Goal: Task Accomplishment & Management: Complete application form

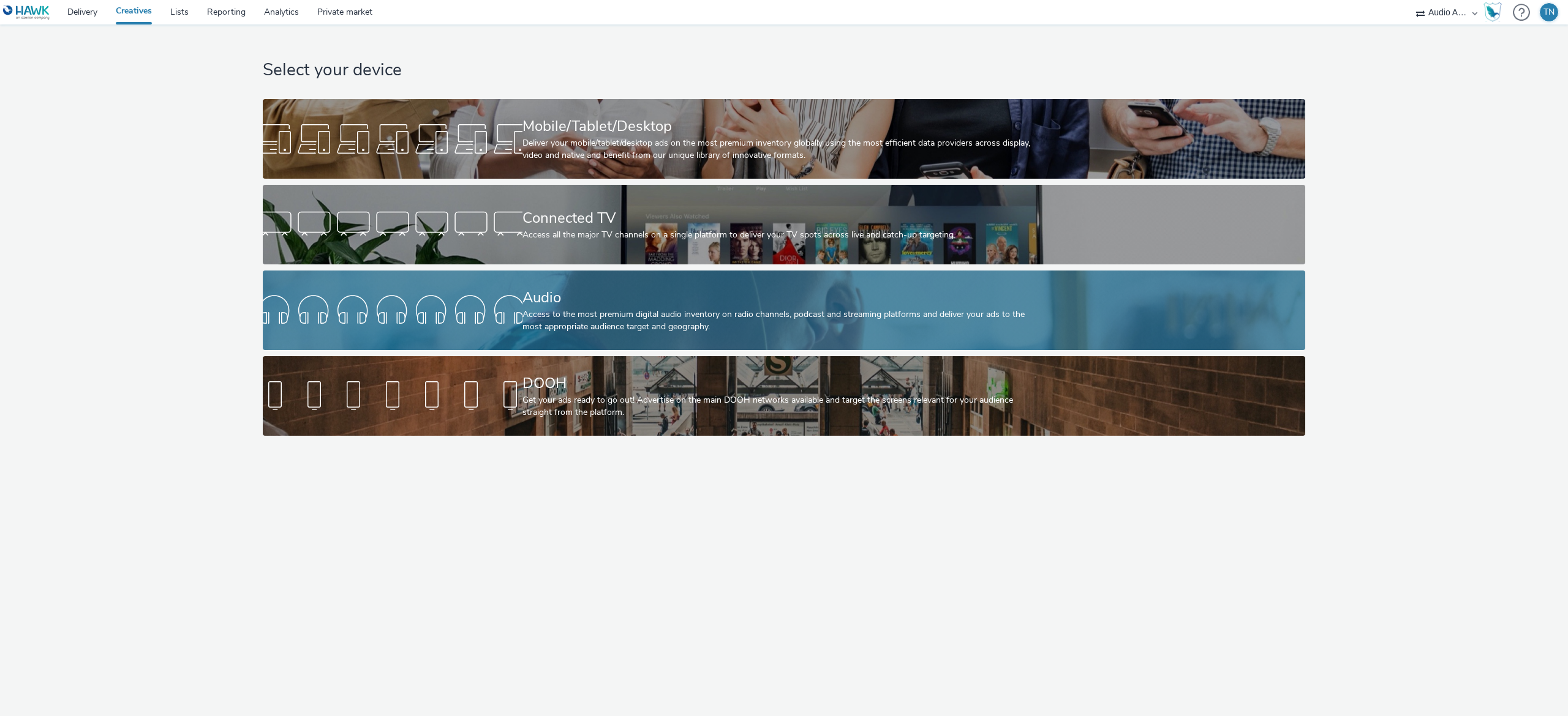
click at [707, 306] on div "Audio" at bounding box center [782, 298] width 519 height 21
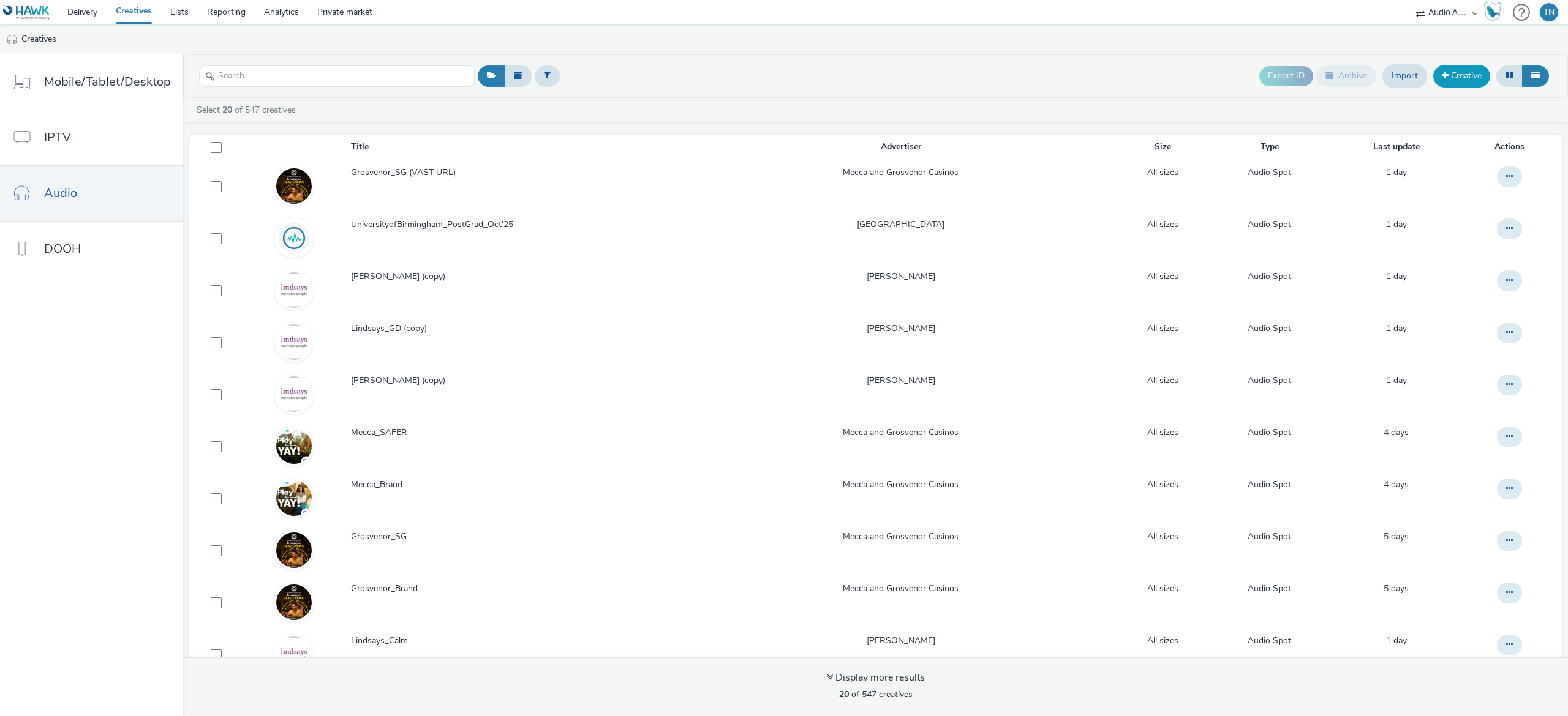
click at [1469, 77] on link "Creative" at bounding box center [1462, 76] width 57 height 22
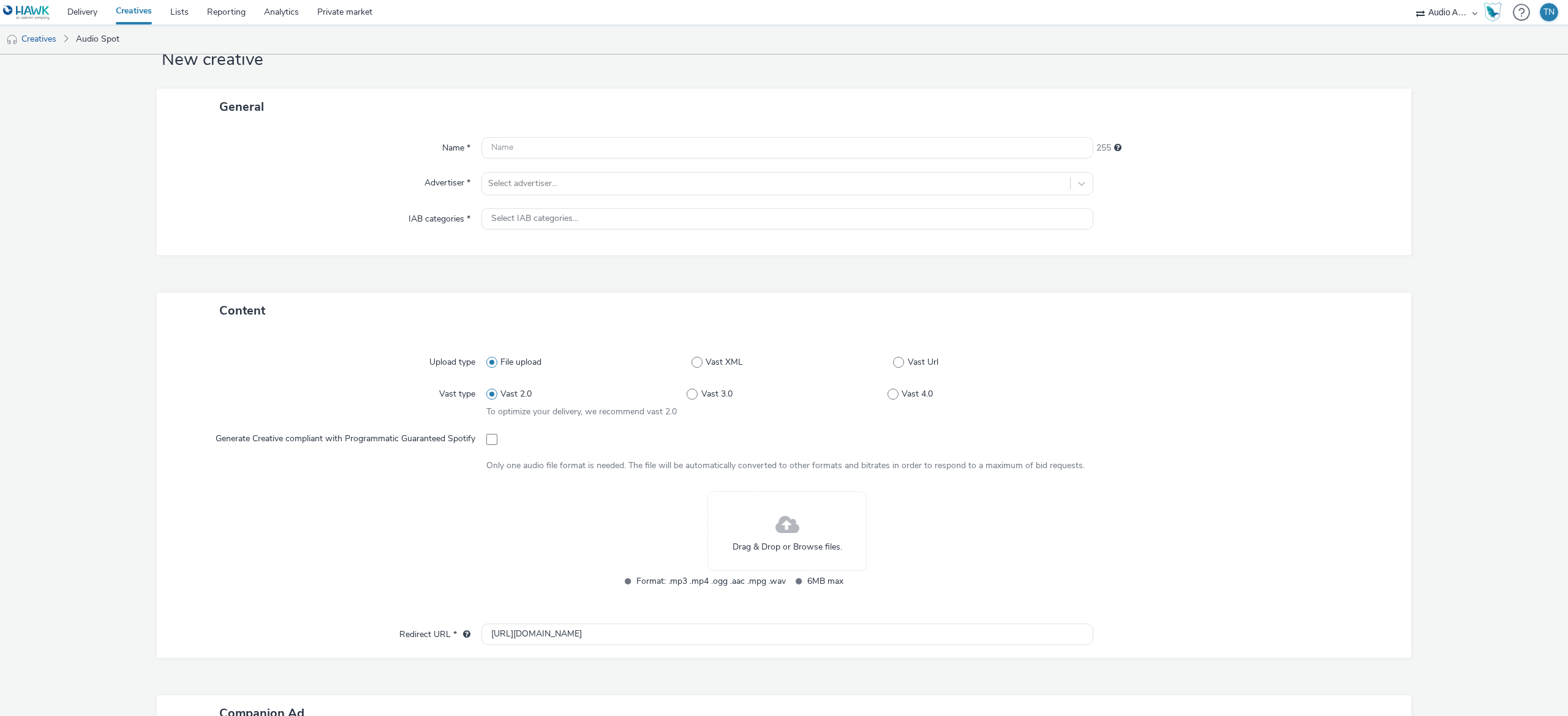
scroll to position [41, 0]
click at [790, 506] on div "Drag & Drop or Browse files." at bounding box center [787, 530] width 159 height 80
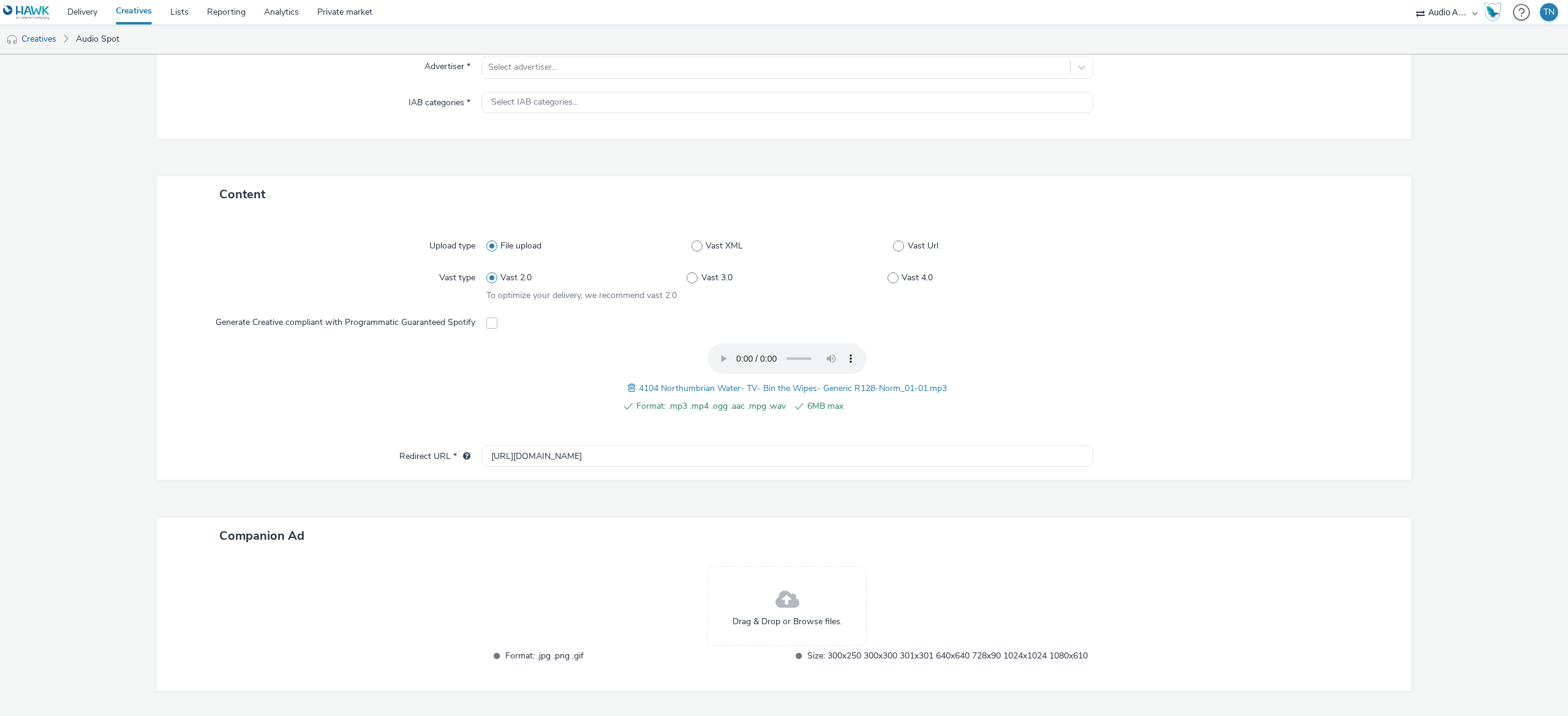
scroll to position [0, 0]
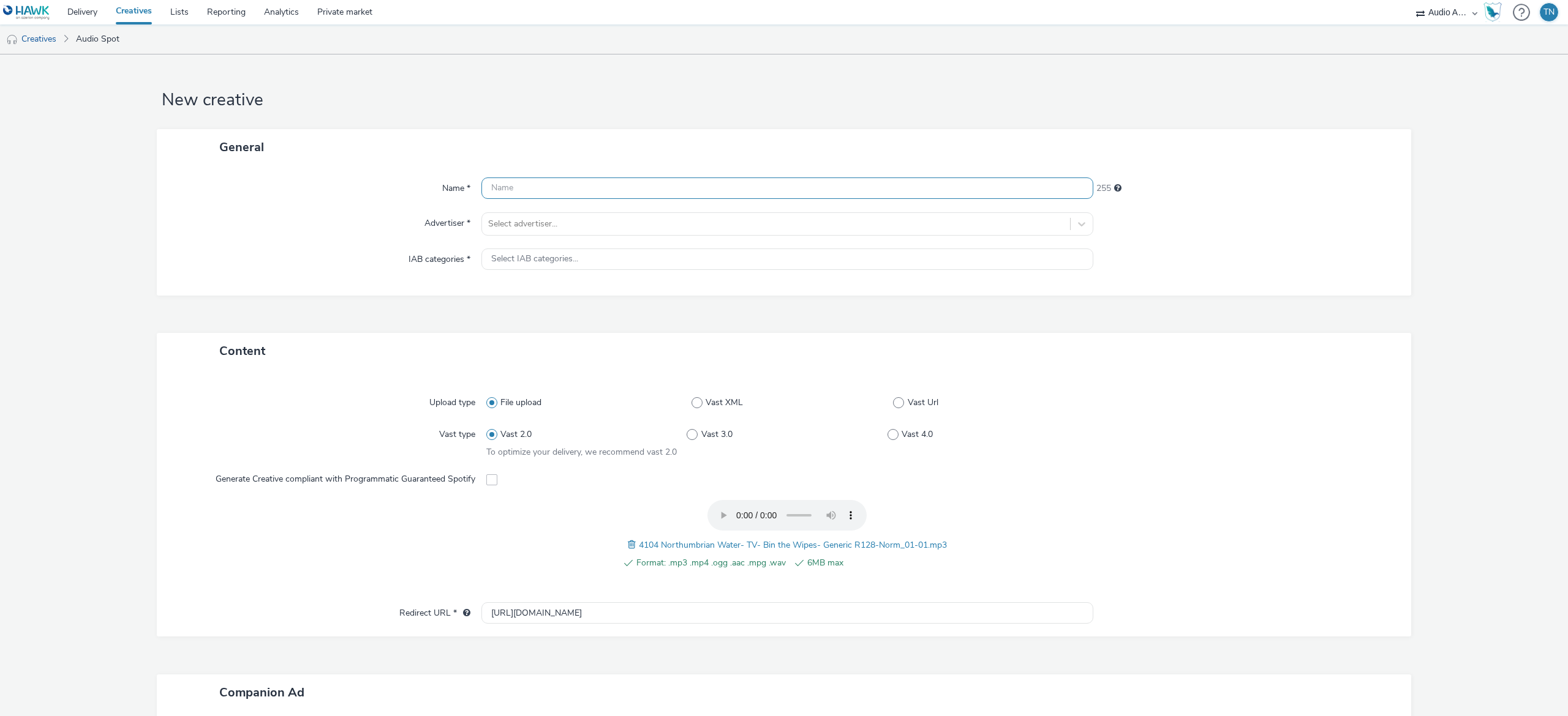
click at [539, 186] on input "text" at bounding box center [787, 188] width 612 height 21
type input "NorthumbrianWater_BinTheWipe_Generic"
click at [538, 233] on div "Select advertiser..." at bounding box center [776, 224] width 588 height 19
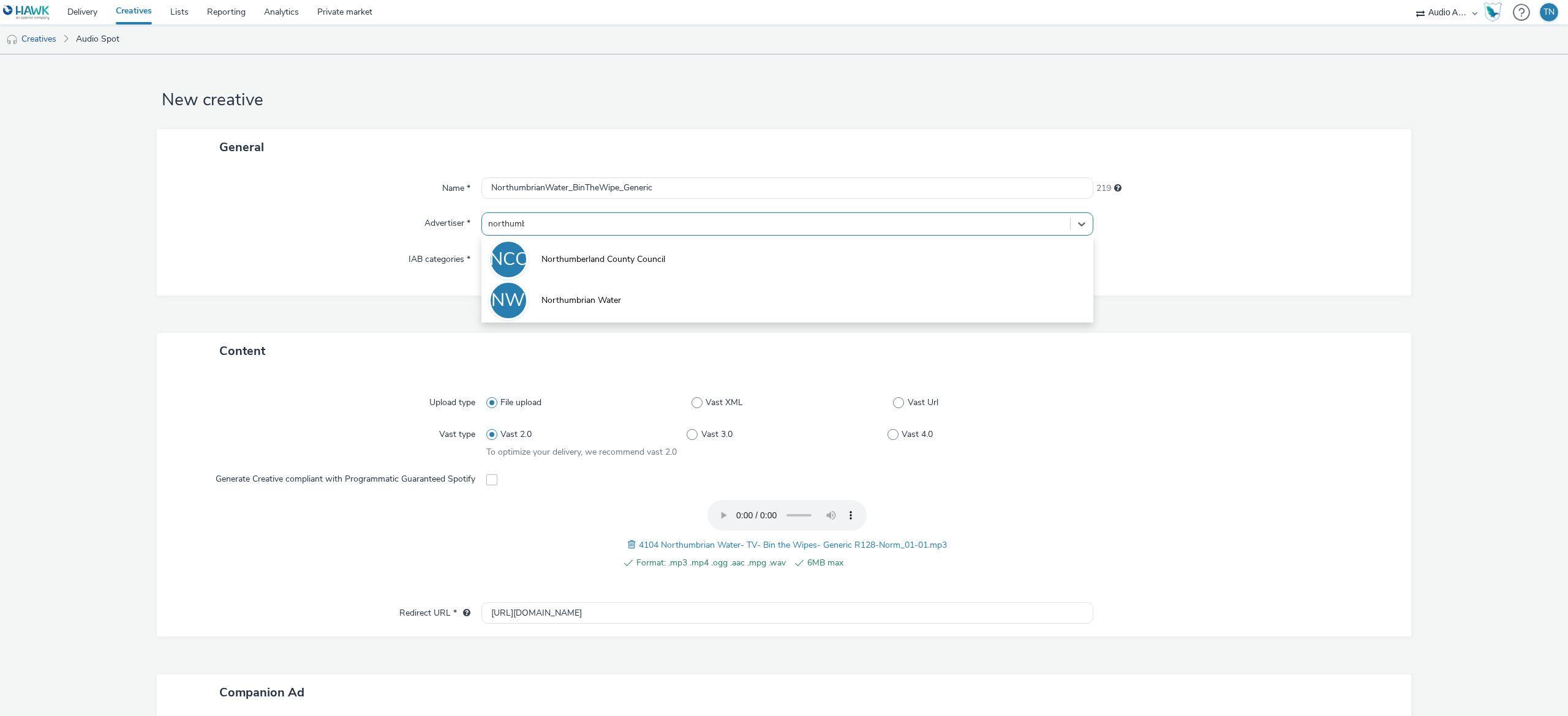
type input "northumbri"
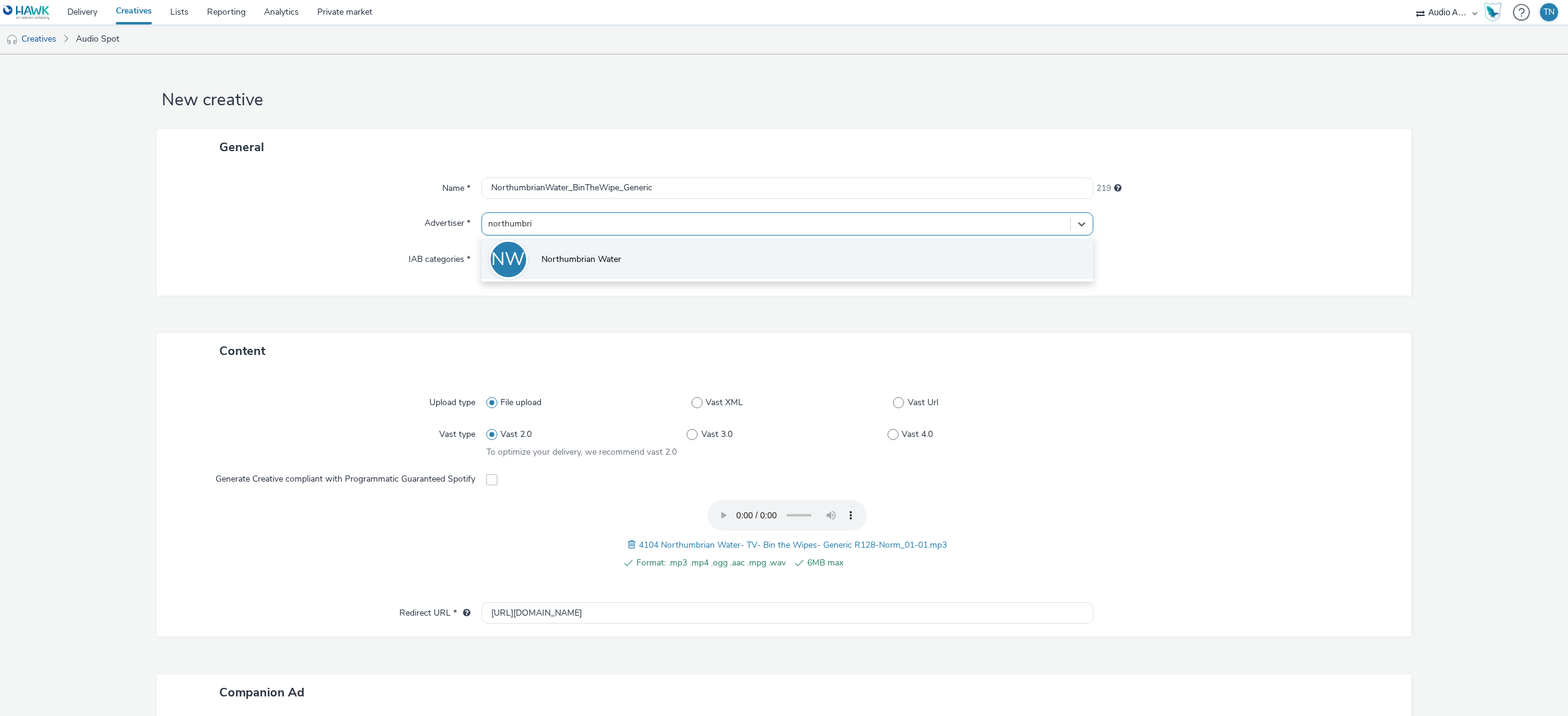
click at [581, 268] on li "NW Northumbrian Water" at bounding box center [787, 258] width 612 height 41
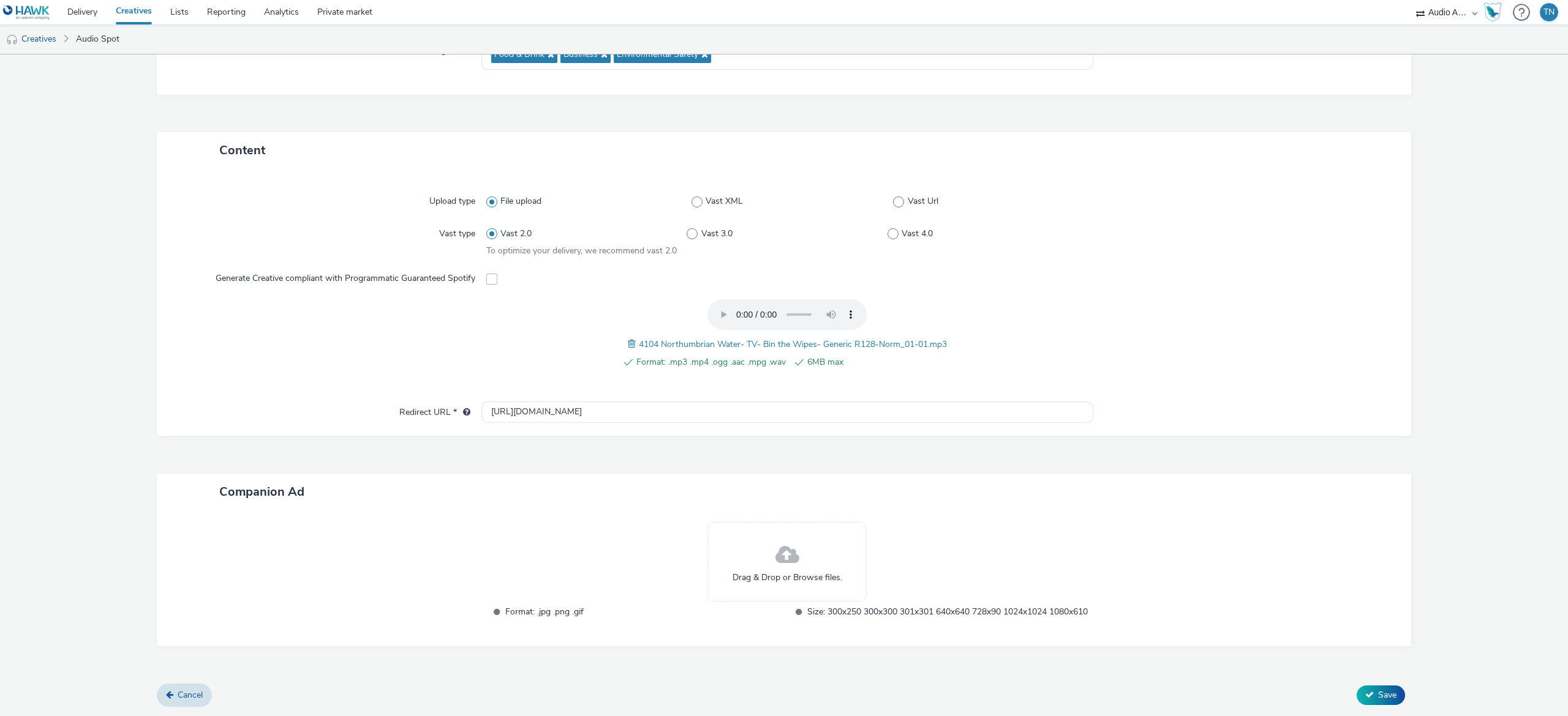
scroll to position [220, 0]
click at [1369, 304] on div at bounding box center [1239, 340] width 301 height 82
click at [759, 412] on div "Upload type File upload Vast XML Vast Url Vast type Vast 2.0 Vast 3.0 Vast 4.0 …" at bounding box center [784, 302] width 1254 height 267
drag, startPoint x: 721, startPoint y: 394, endPoint x: 332, endPoint y: 392, distance: 389.0
click at [332, 402] on div "Redirect URL * [URL][DOMAIN_NAME]" at bounding box center [784, 412] width 1230 height 22
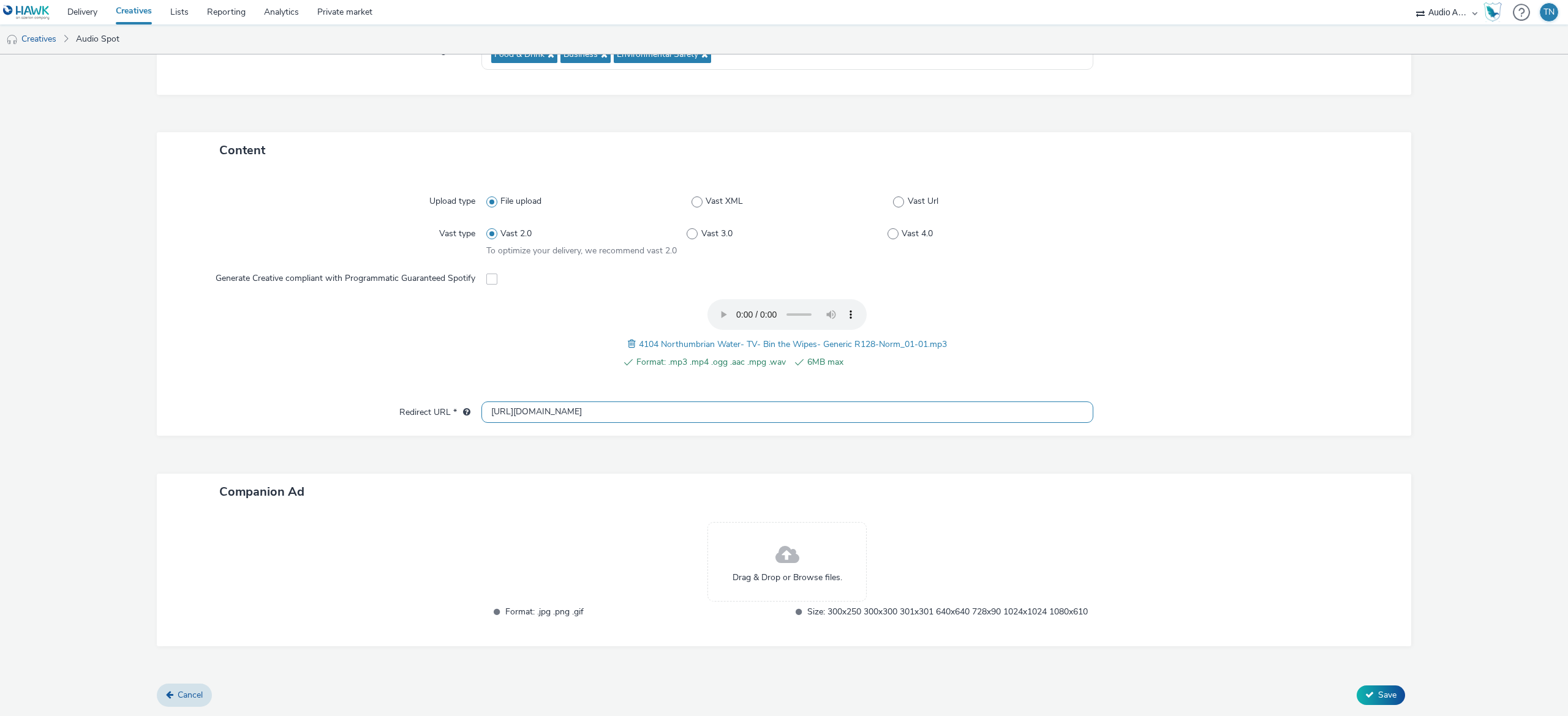
paste input "s://[DOMAIN_NAME][URL]"
type input "[URL][DOMAIN_NAME]"
click at [1142, 478] on div "Companion Ad" at bounding box center [784, 492] width 1254 height 36
click at [792, 540] on div "Drag & Drop or Browse files." at bounding box center [787, 562] width 159 height 80
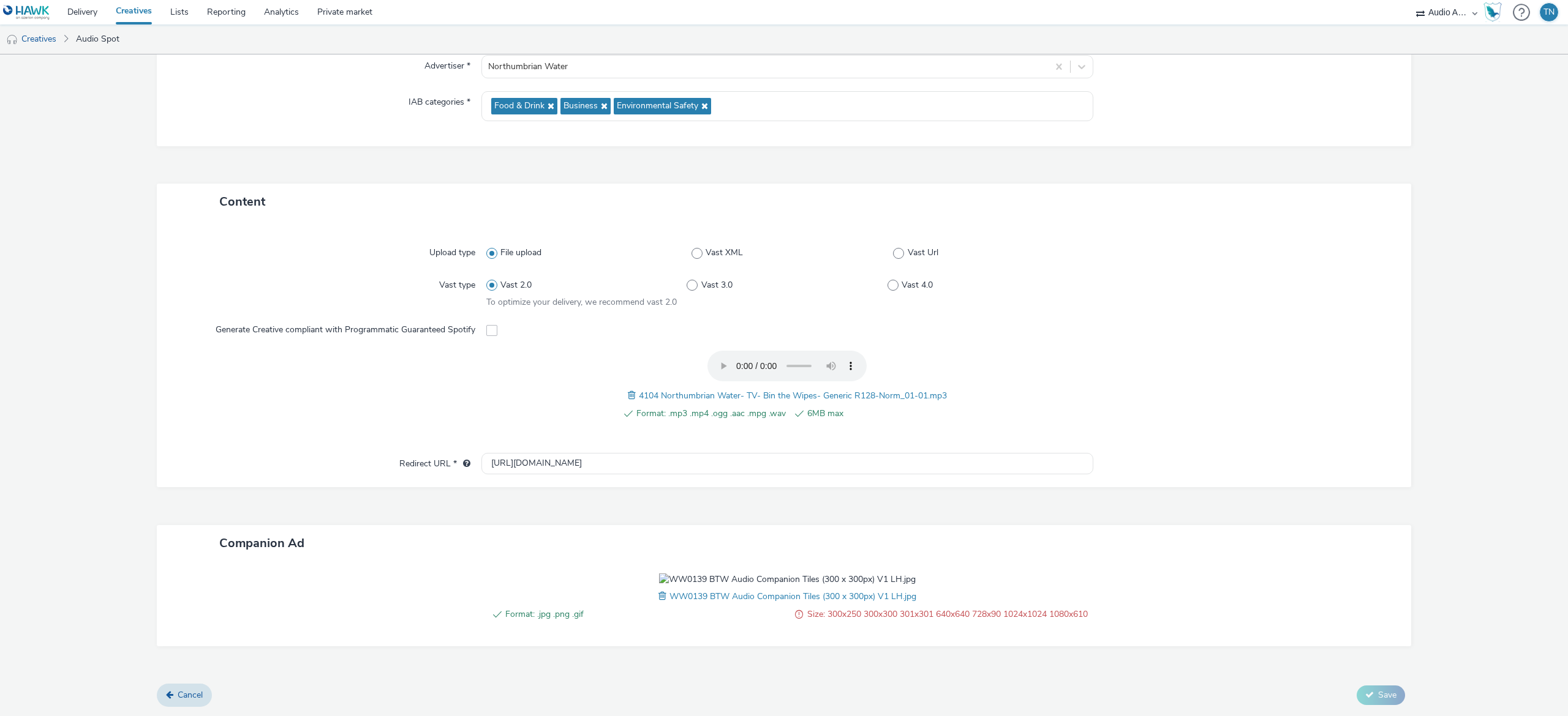
click at [645, 600] on div "Format: .jpg .png .gif Size: 300x250 300x300 301x301 640x640 728x90 1024x1024 1…" at bounding box center [787, 603] width 612 height 60
click at [659, 603] on span at bounding box center [664, 596] width 11 height 13
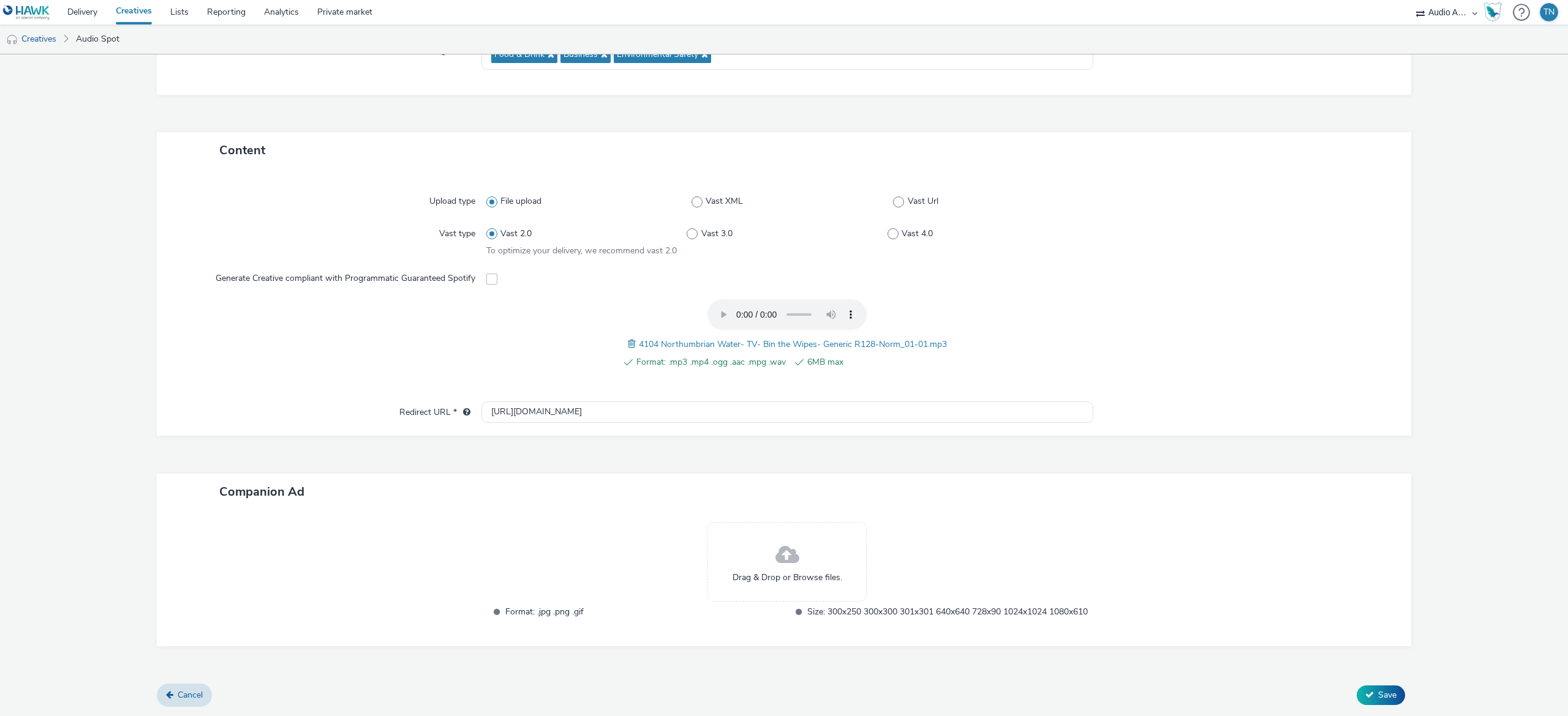
click at [765, 572] on span "Drag & Drop or Browse files." at bounding box center [787, 578] width 109 height 12
click at [778, 543] on span at bounding box center [787, 556] width 24 height 33
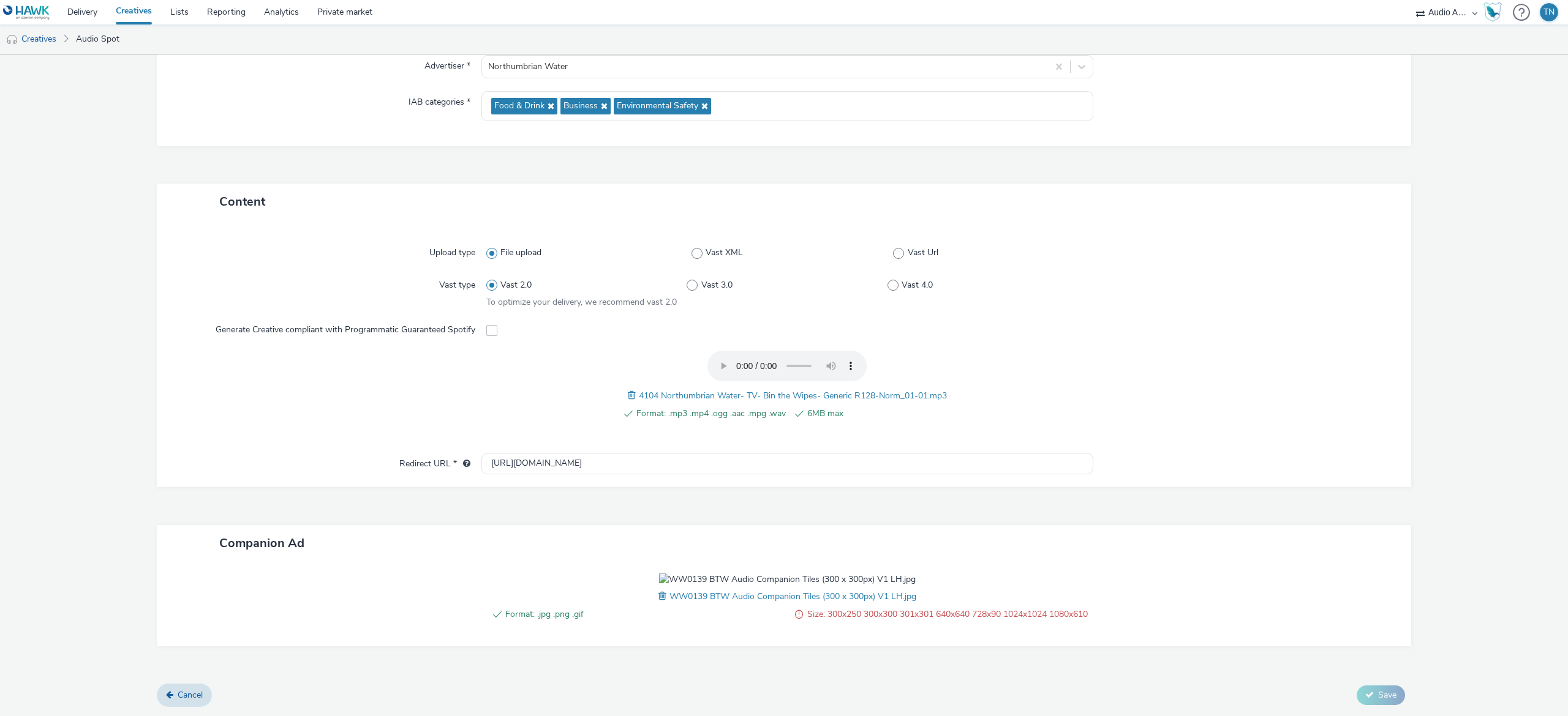
click at [659, 599] on span at bounding box center [664, 596] width 11 height 13
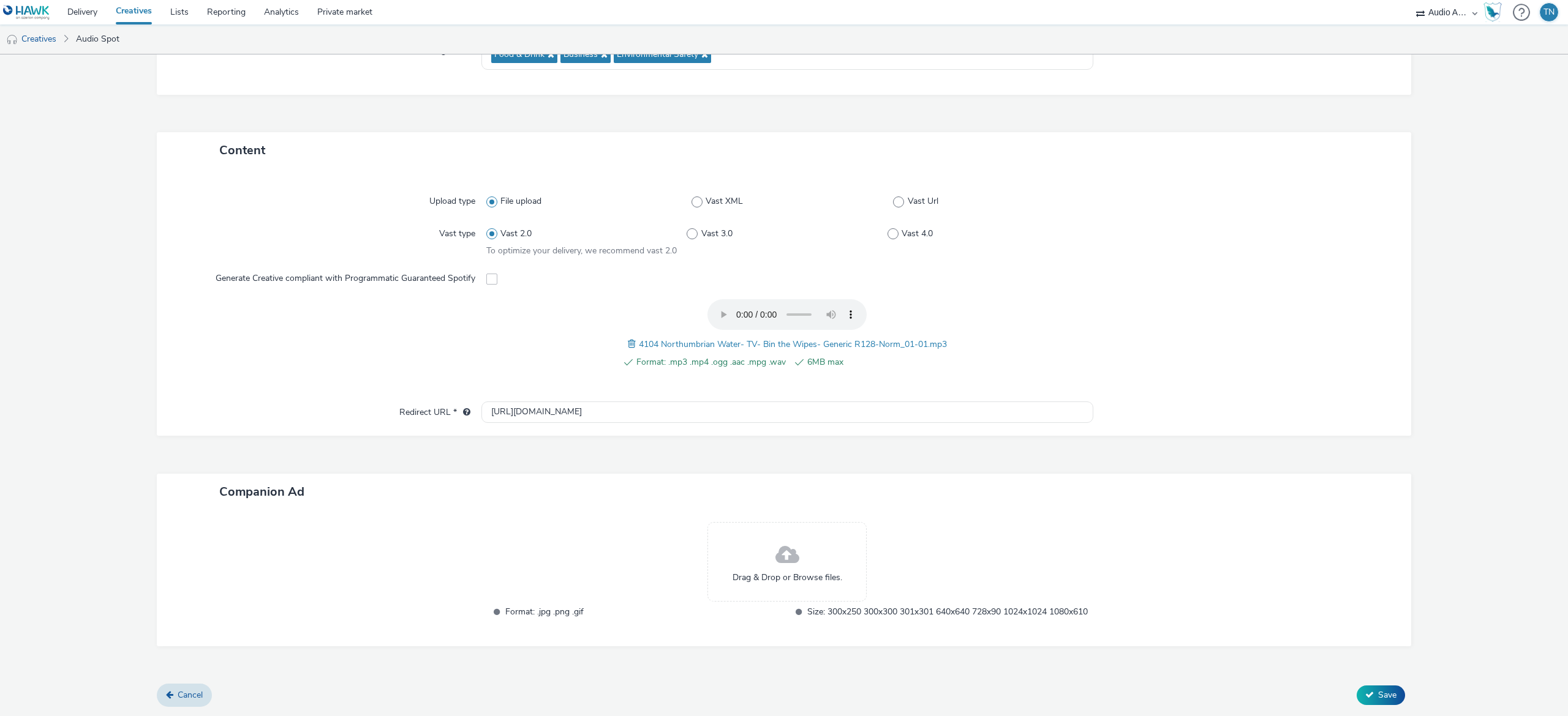
click at [776, 543] on span at bounding box center [787, 556] width 24 height 33
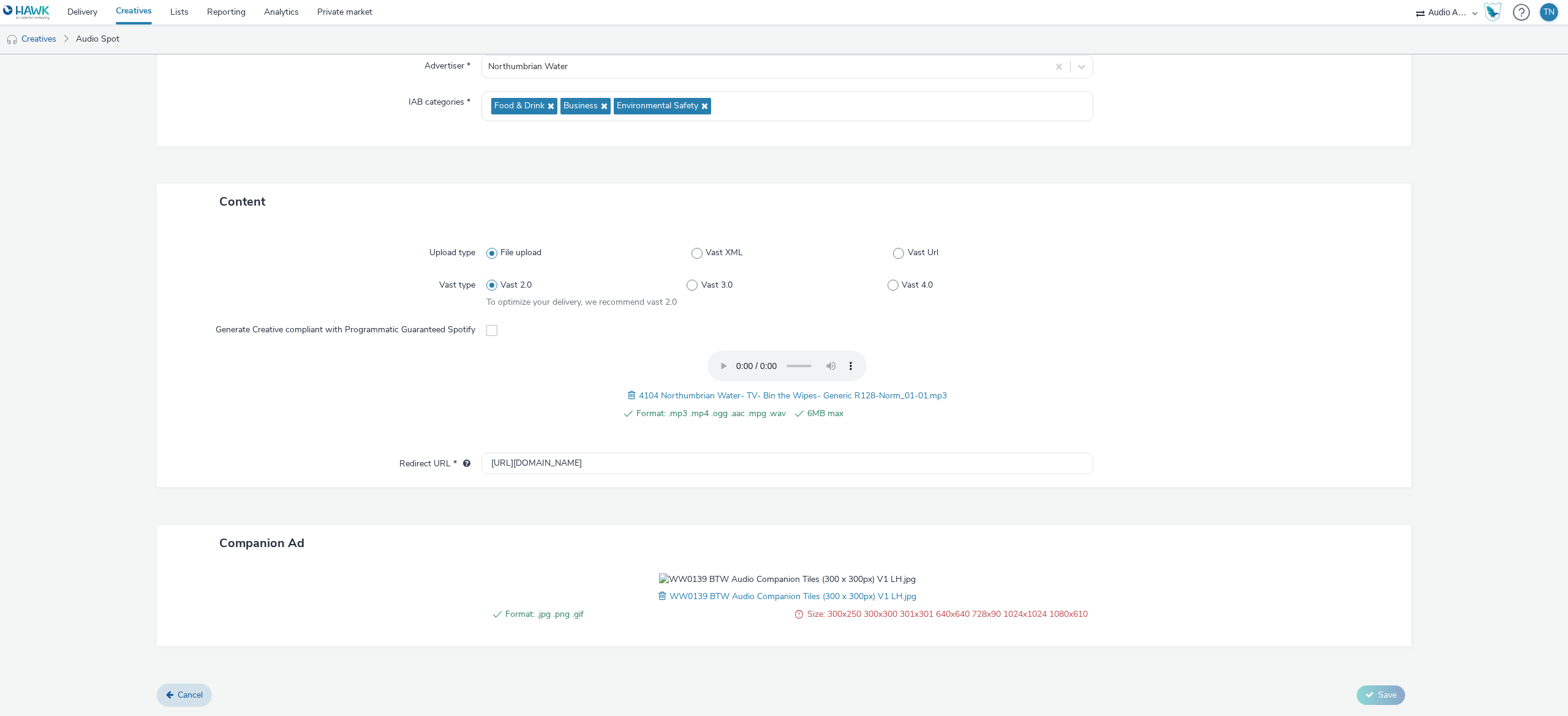
click at [659, 603] on span at bounding box center [664, 596] width 11 height 13
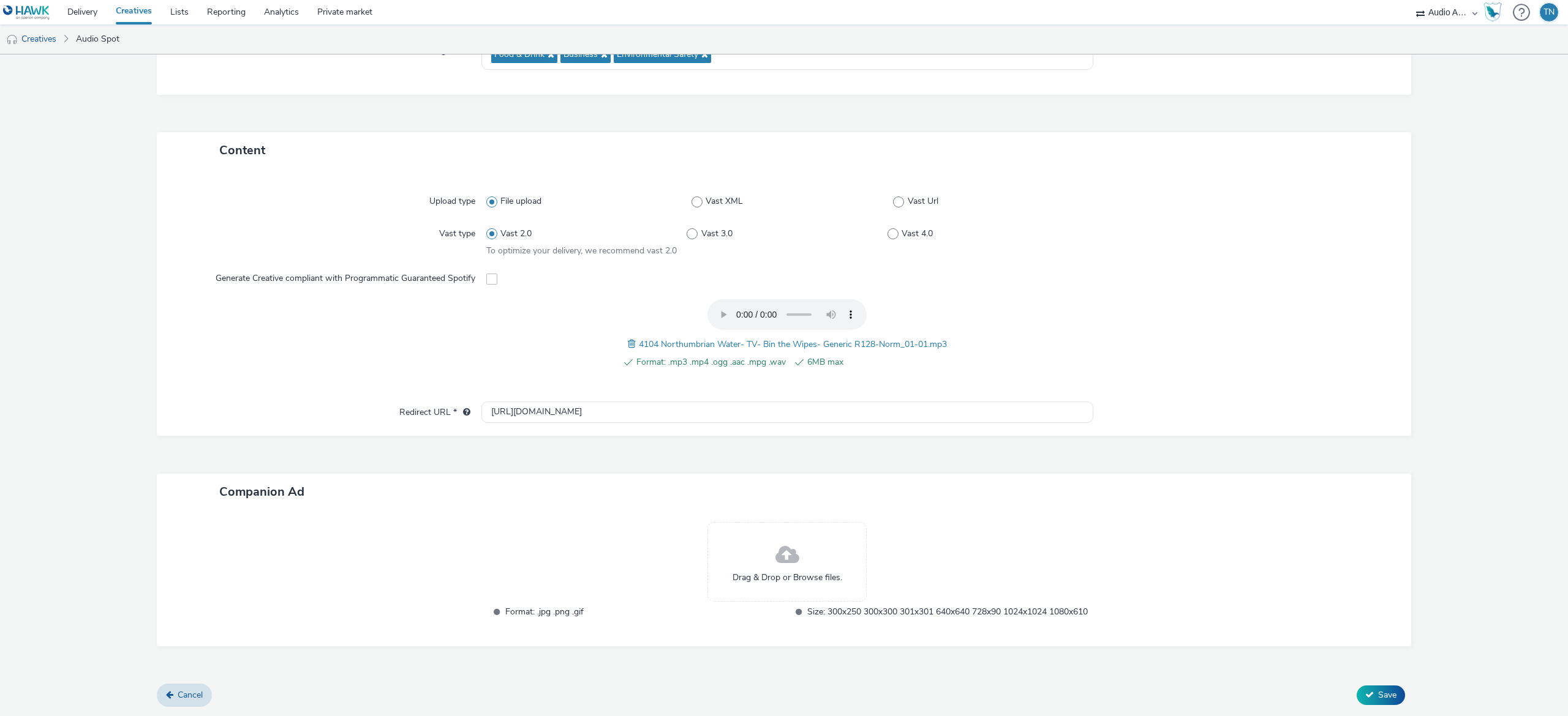
click at [783, 572] on span "Drag & Drop or Browse files." at bounding box center [787, 578] width 109 height 12
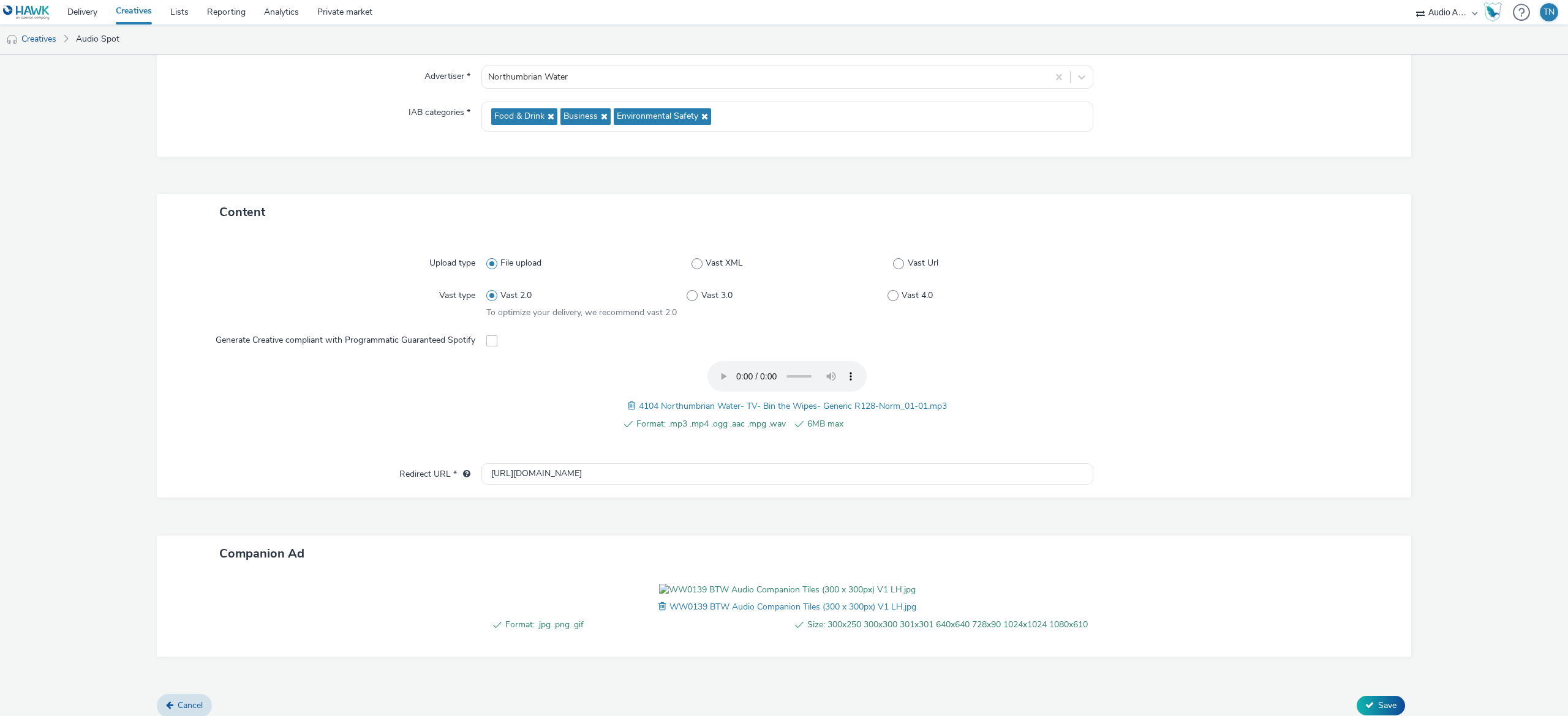
scroll to position [239, 0]
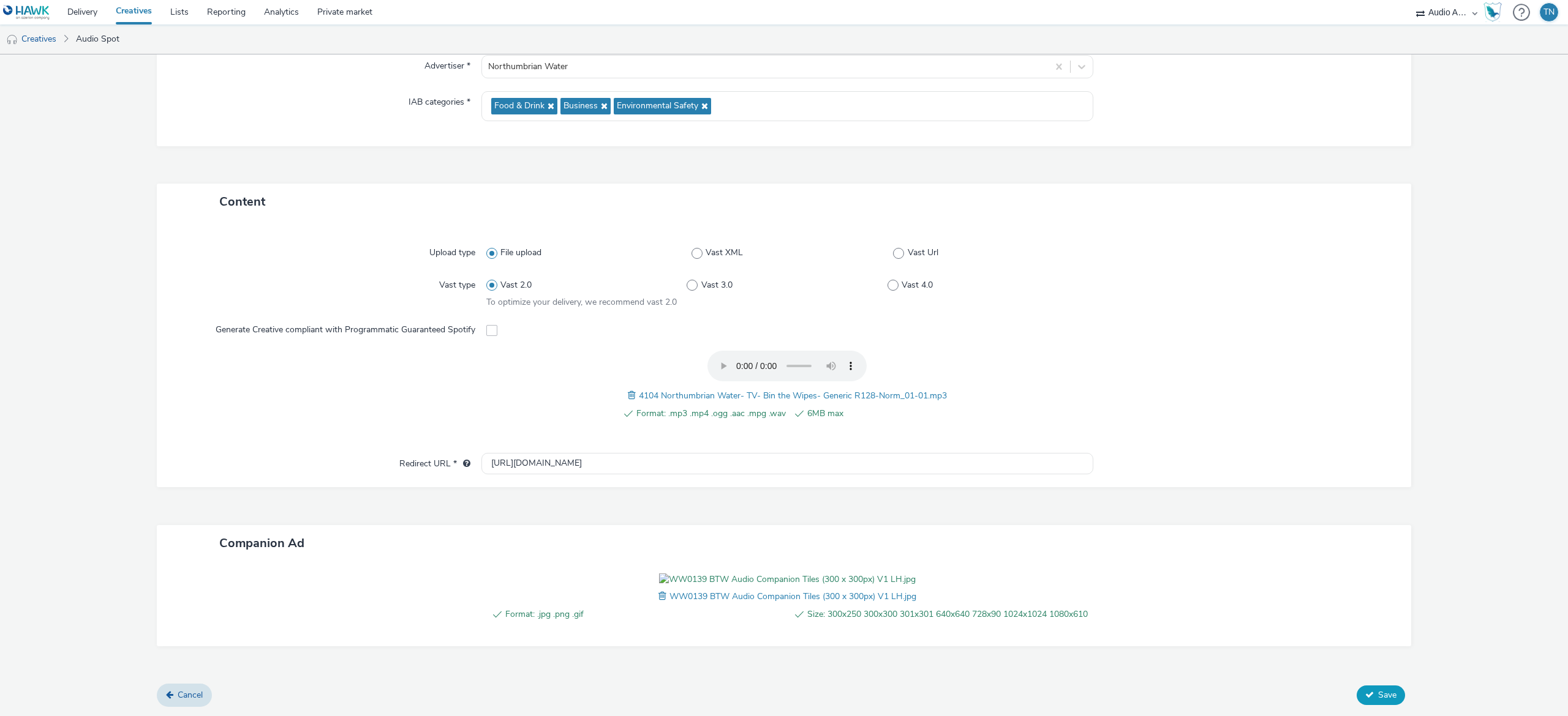
click at [1378, 694] on span "Save" at bounding box center [1387, 695] width 18 height 12
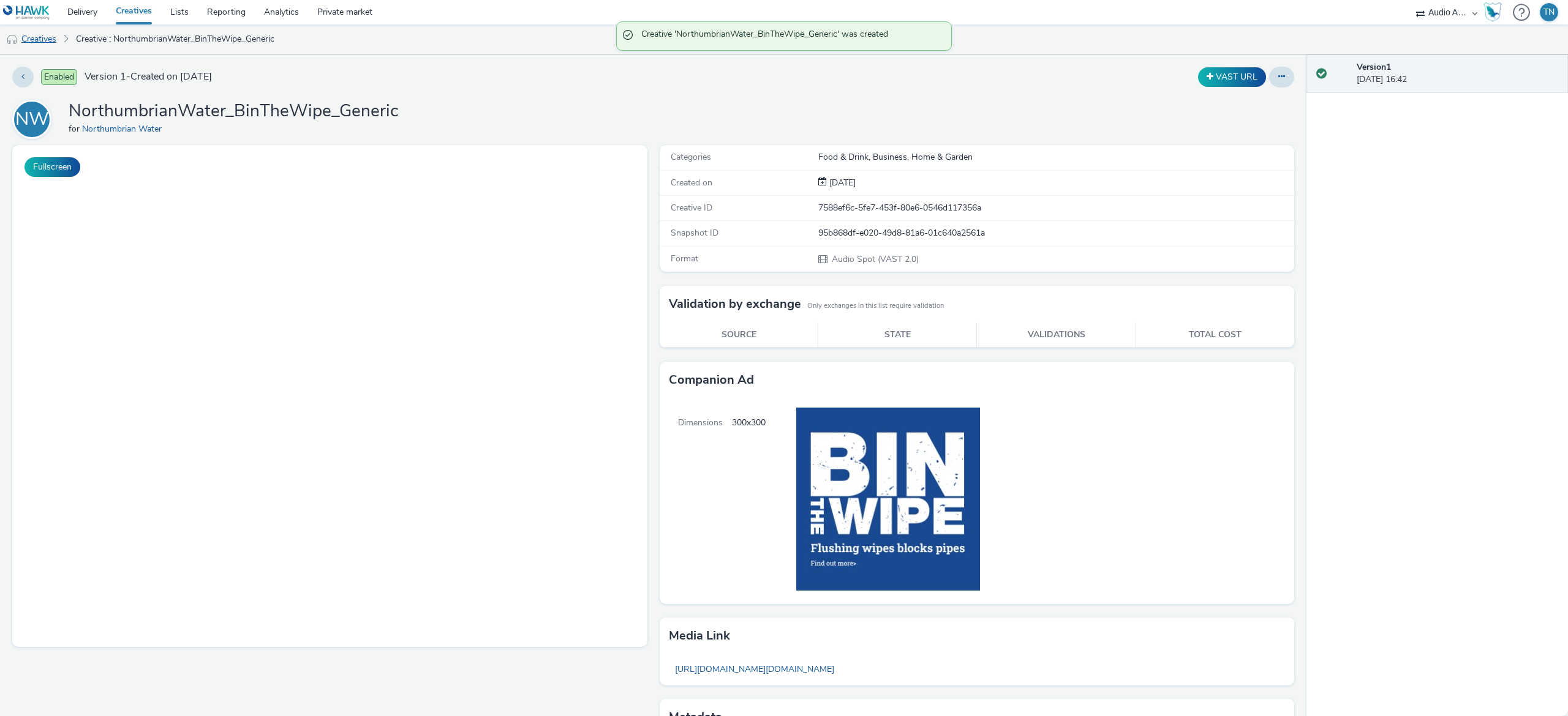
click at [33, 36] on link "Creatives" at bounding box center [31, 39] width 62 height 30
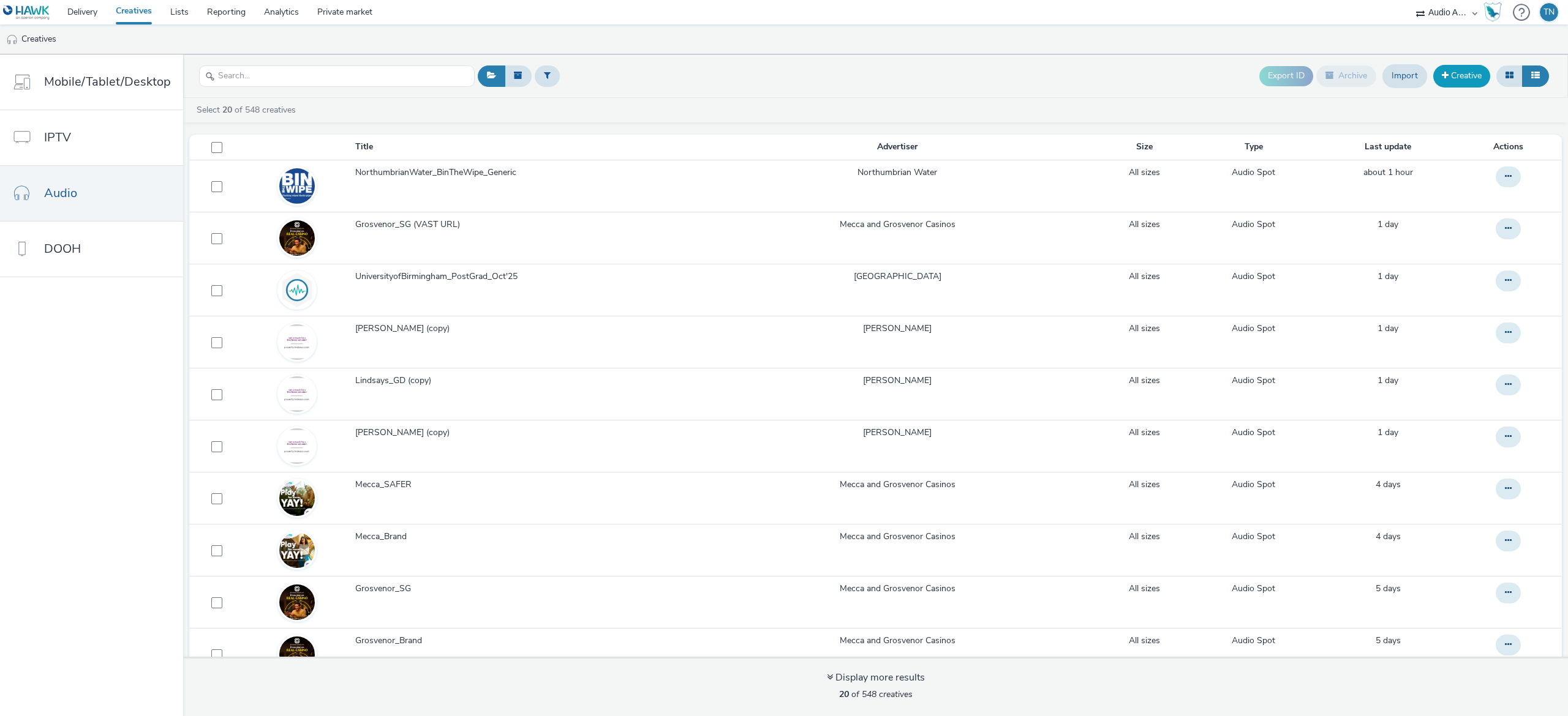
click at [1458, 83] on link "Creative" at bounding box center [1462, 76] width 57 height 22
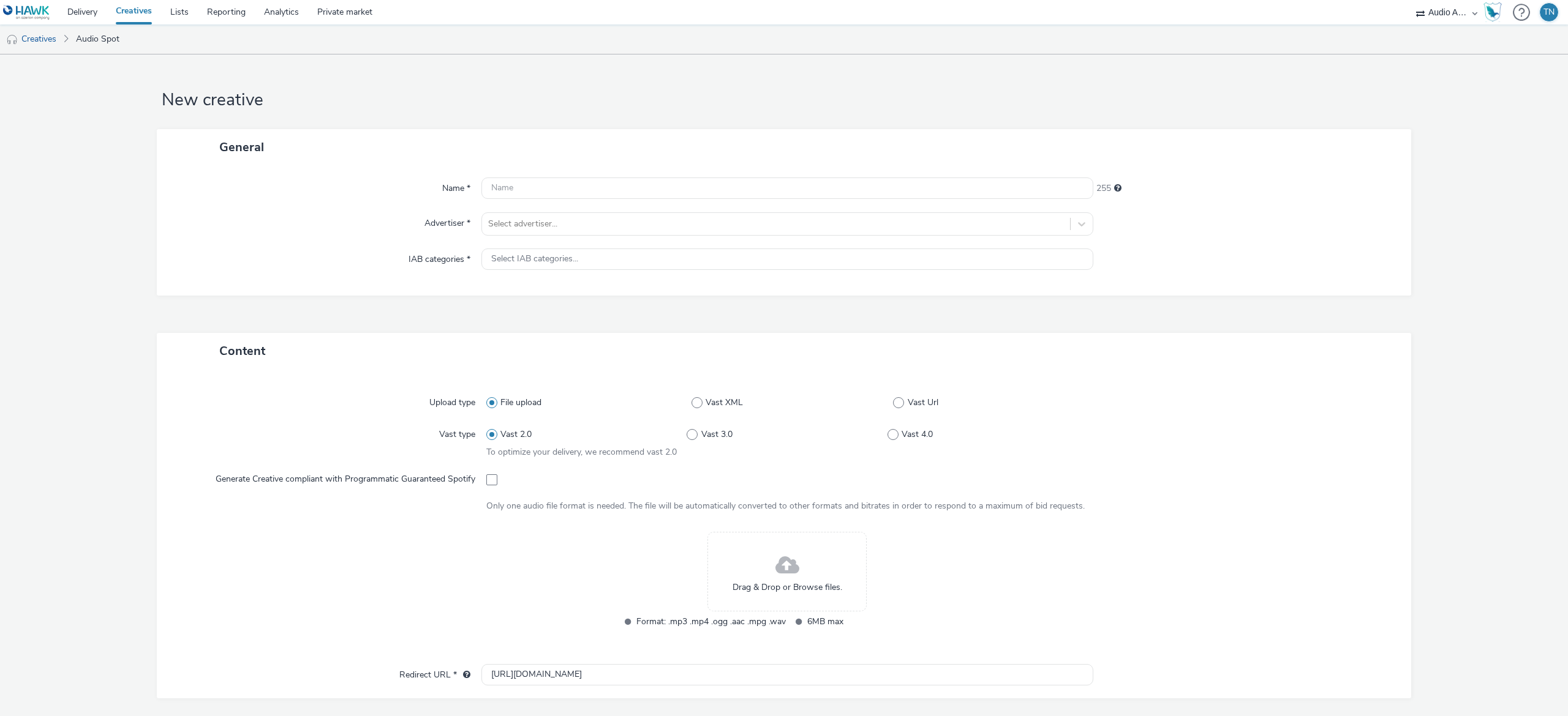
click at [800, 570] on div "Drag & Drop or Browse files." at bounding box center [787, 571] width 159 height 80
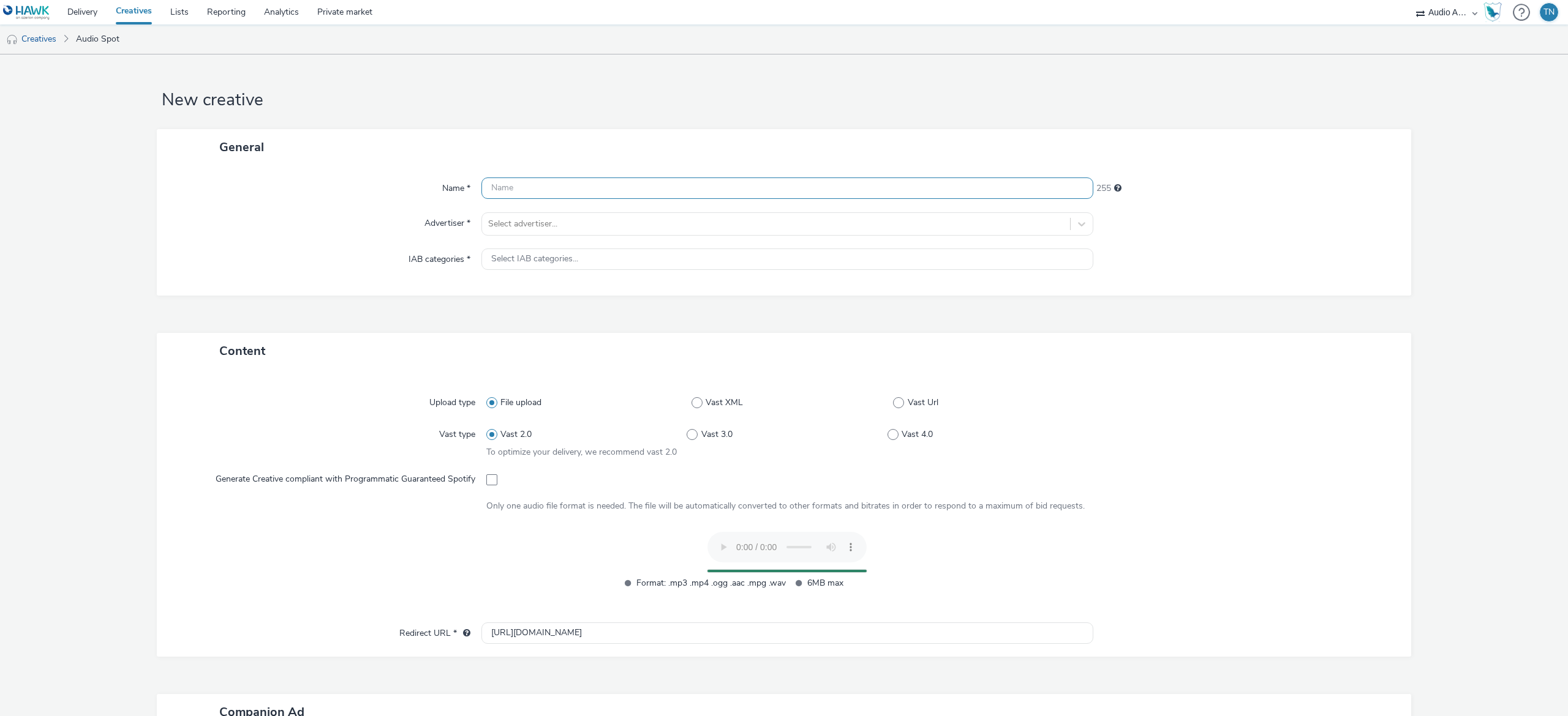
click at [565, 181] on input "text" at bounding box center [787, 188] width 612 height 21
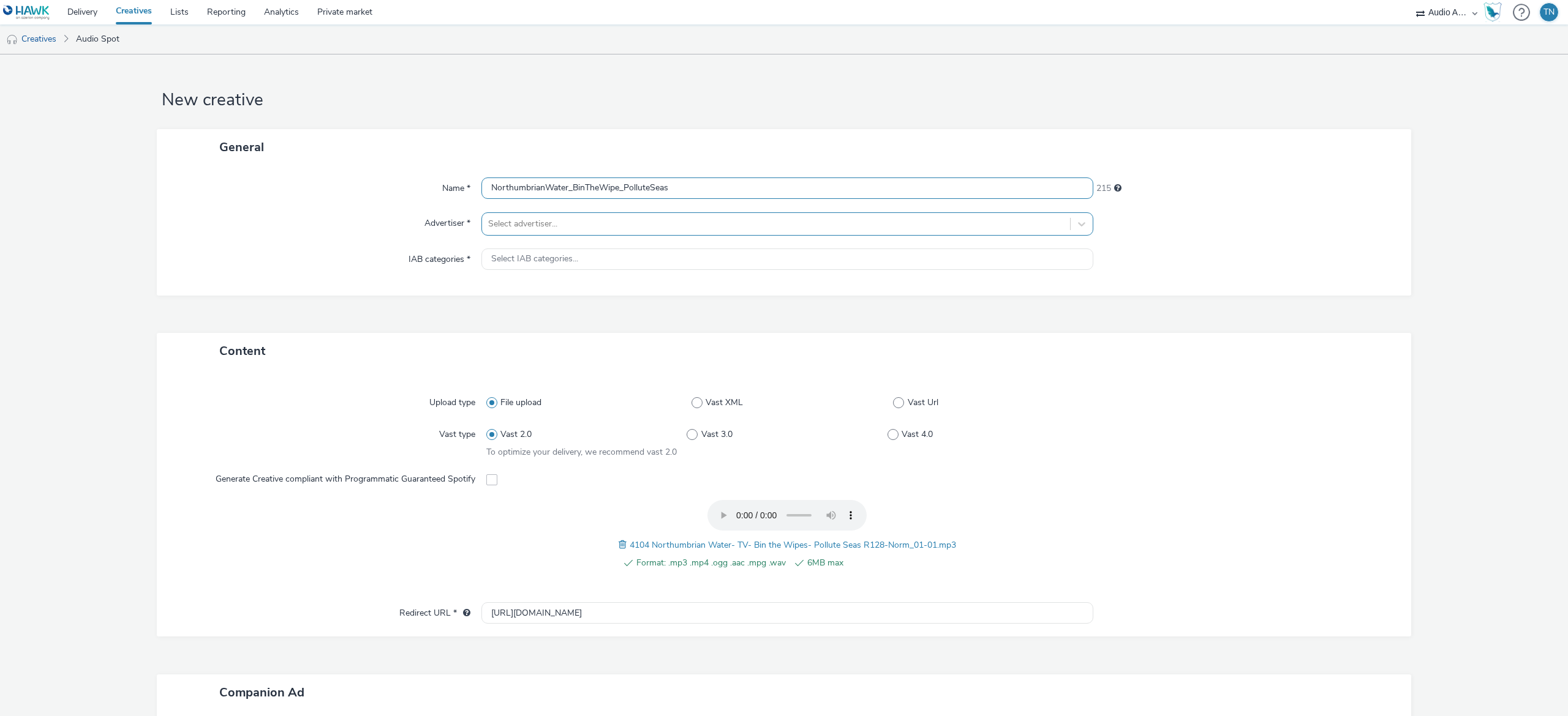
type input "NorthumbrianWater_BinTheWipe_PolluteSeas"
click at [579, 217] on div at bounding box center [776, 223] width 575 height 14
type input "north"
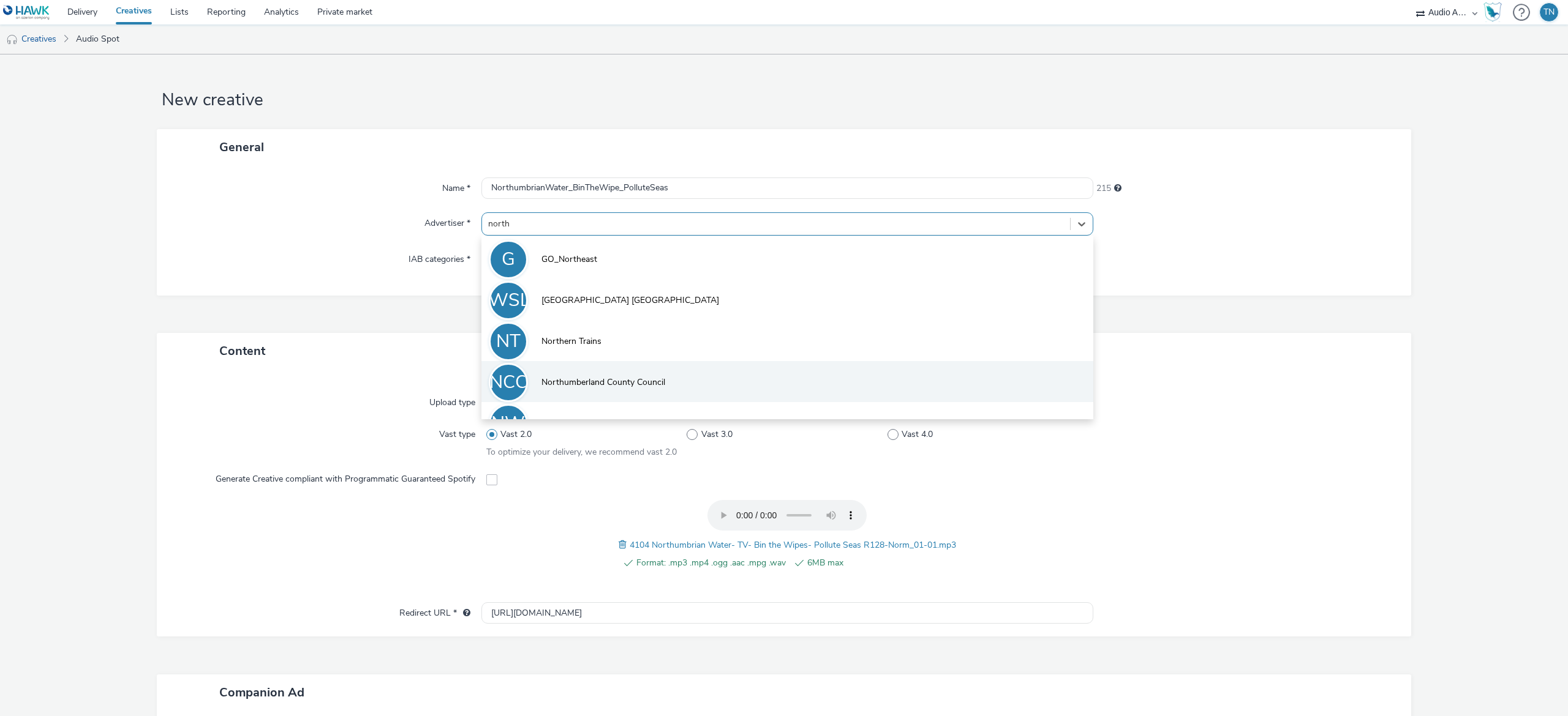
scroll to position [26, 0]
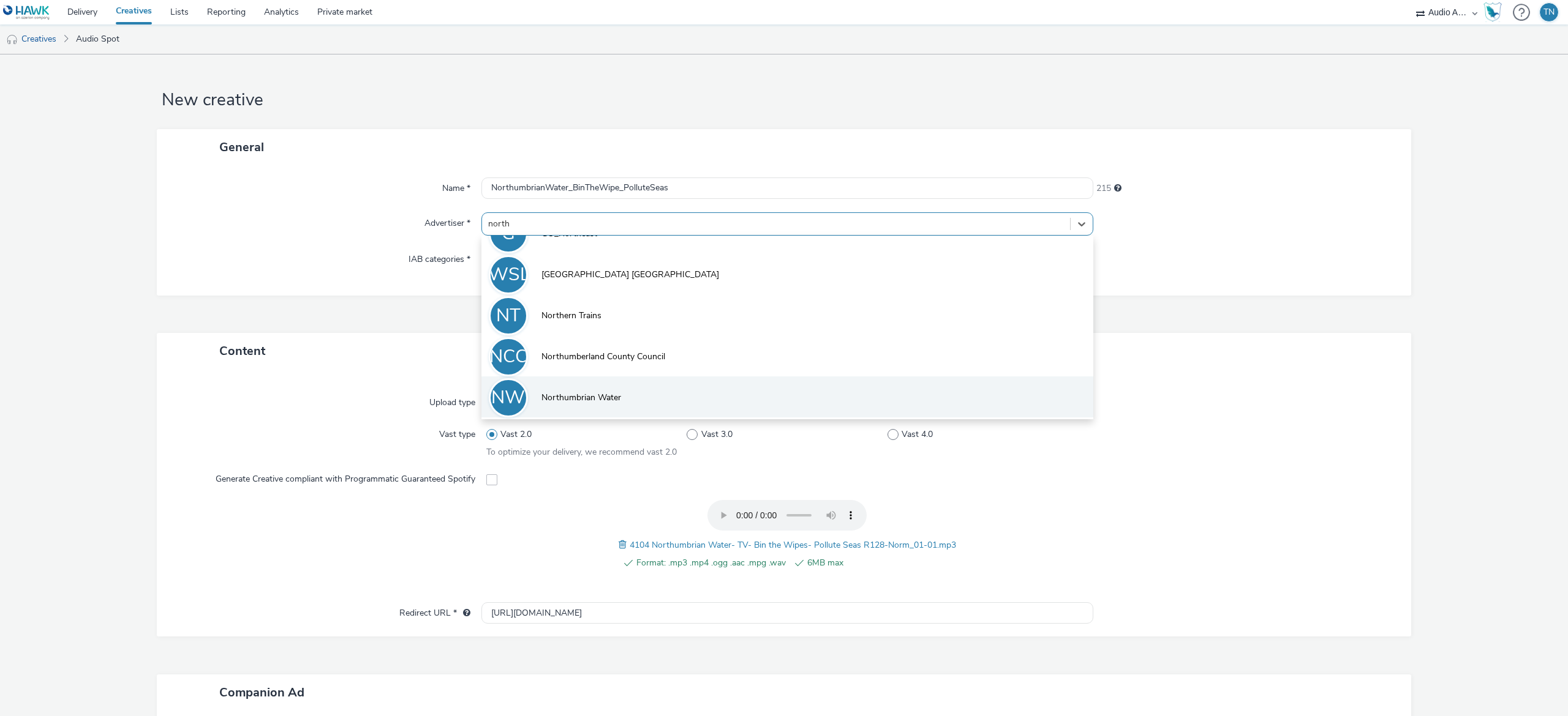
click at [628, 394] on li "NW Northumbrian Water" at bounding box center [787, 397] width 612 height 41
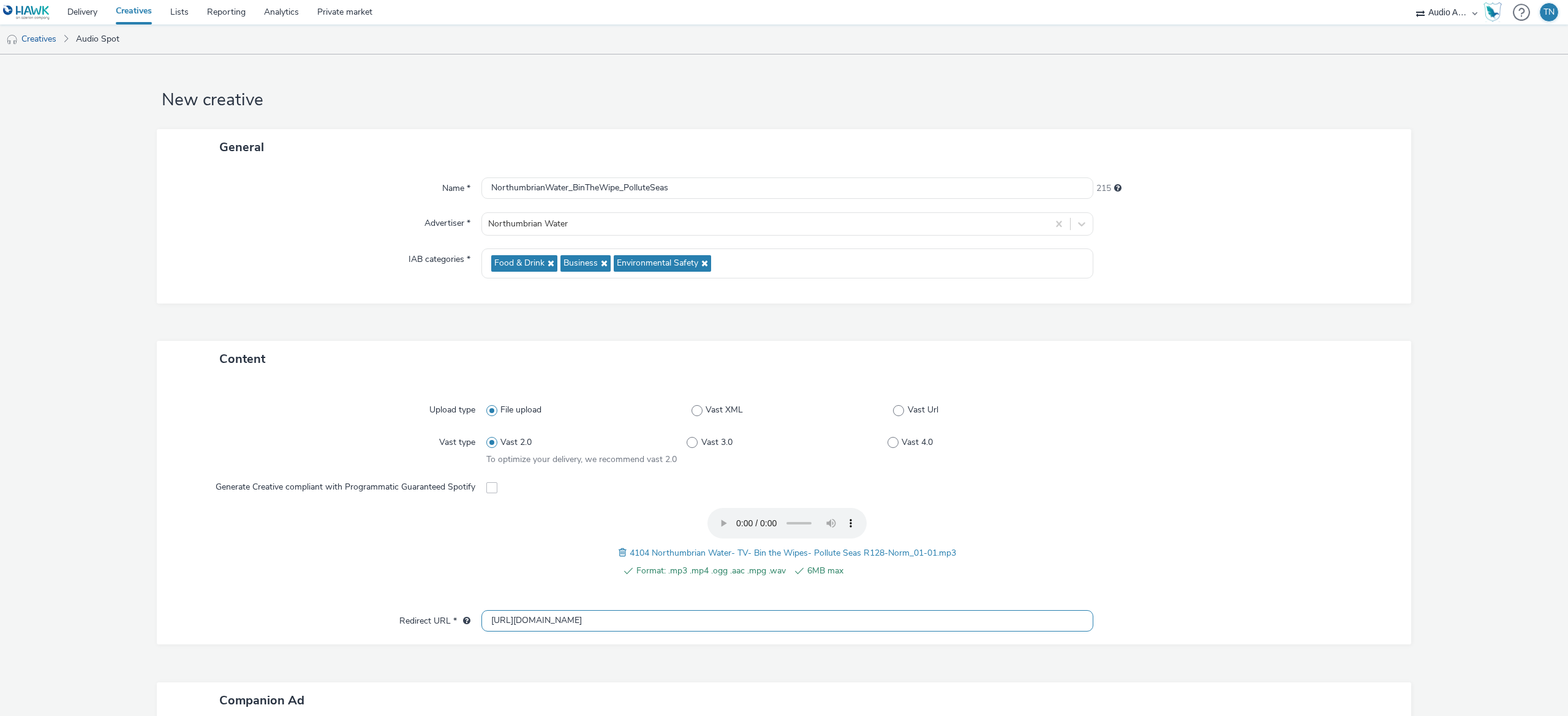
drag, startPoint x: 584, startPoint y: 627, endPoint x: 385, endPoint y: 610, distance: 199.7
click at [385, 611] on div "Redirect URL * [URL][DOMAIN_NAME]" at bounding box center [784, 621] width 1230 height 22
paste input "s://[DOMAIN_NAME][URL]"
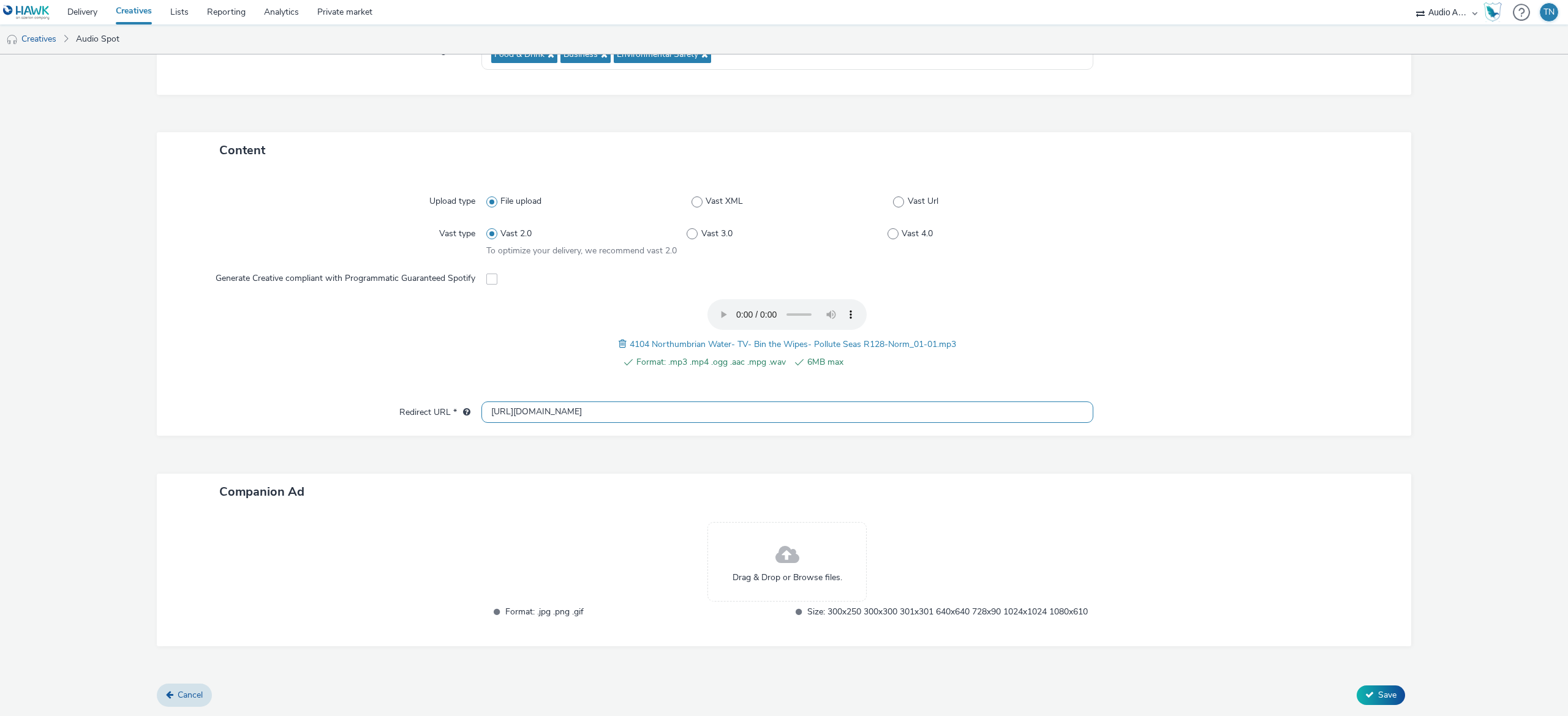
type input "[URL][DOMAIN_NAME]"
click at [797, 522] on div "Drag & Drop or Browse files." at bounding box center [787, 562] width 159 height 80
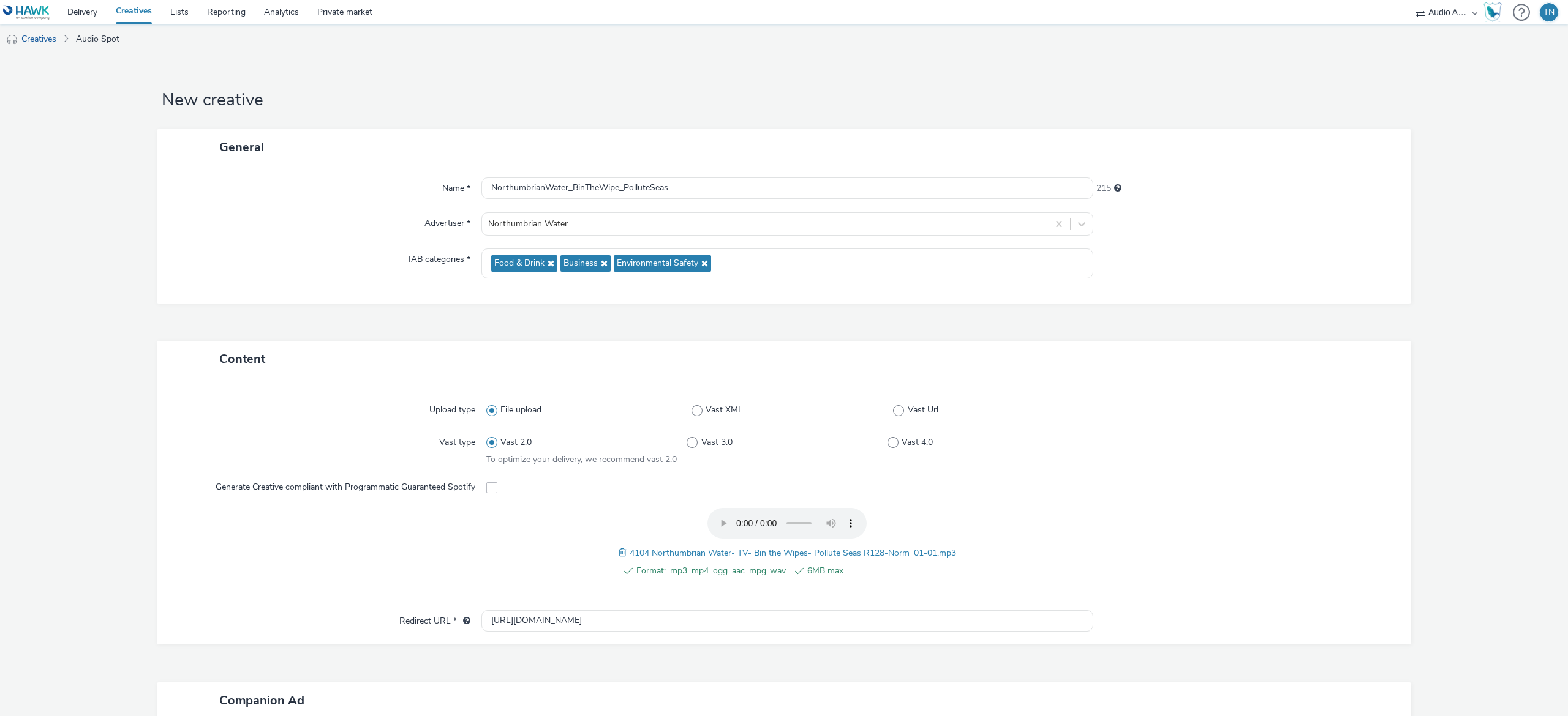
scroll to position [239, 0]
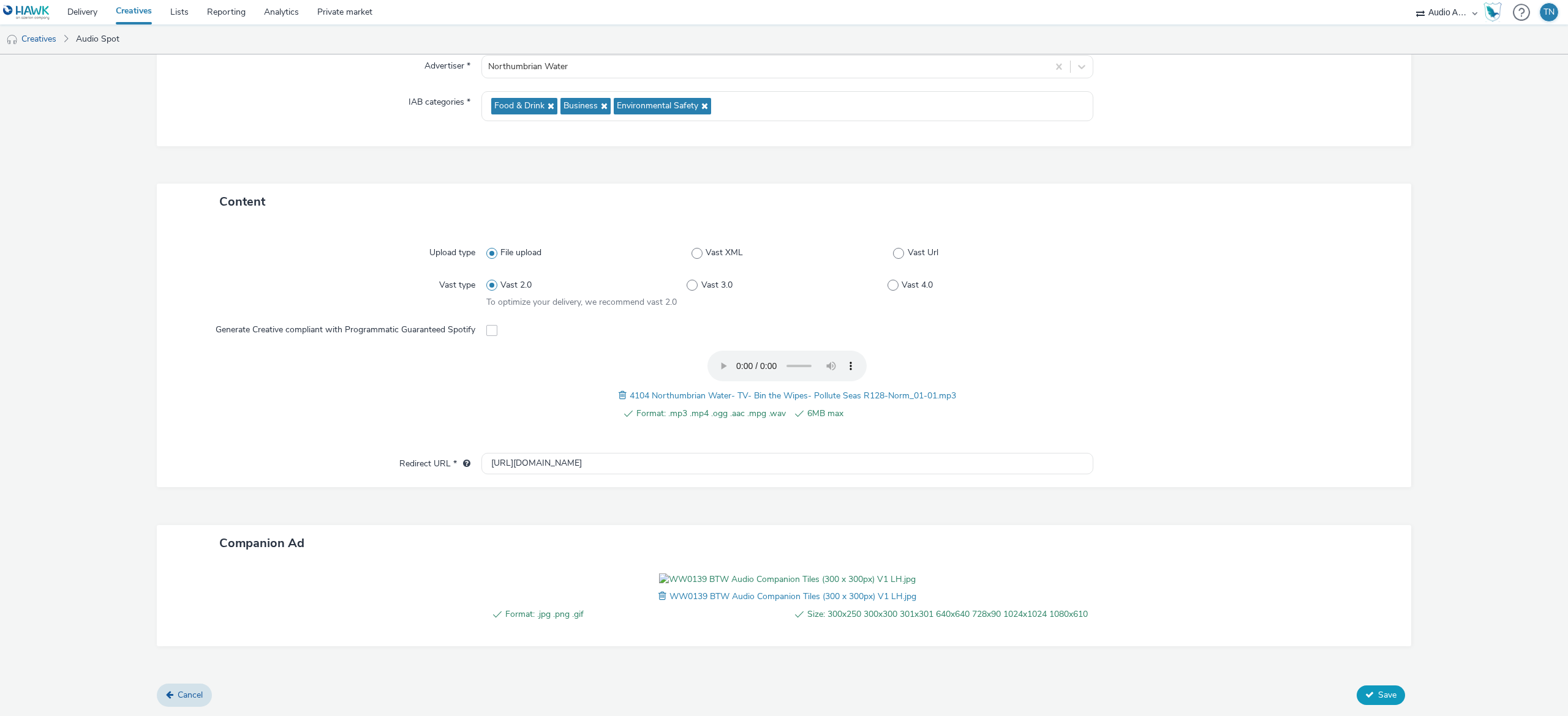
click at [1378, 696] on span "Save" at bounding box center [1387, 695] width 18 height 12
